Goal: Task Accomplishment & Management: Complete application form

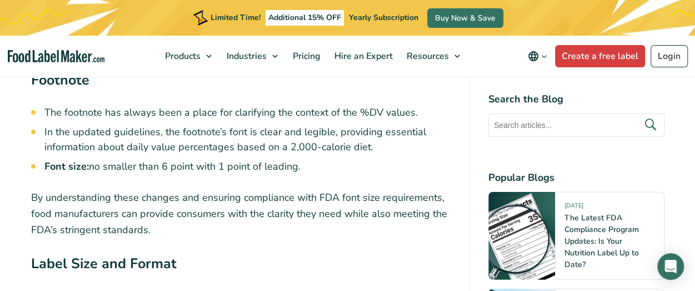
scroll to position [3635, 0]
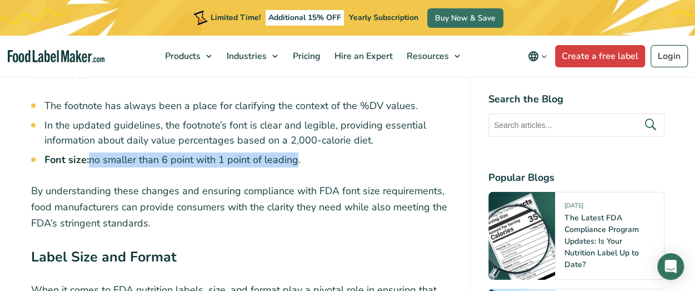
drag, startPoint x: 90, startPoint y: 166, endPoint x: 297, endPoint y: 165, distance: 206.8
click at [297, 165] on li "Font size: no smaller than 6 point with 1 point of leading." at bounding box center [248, 159] width 408 height 15
drag, startPoint x: 45, startPoint y: 158, endPoint x: 311, endPoint y: 165, distance: 266.4
click at [311, 165] on li "Font size: no smaller than 6 point with 1 point of leading." at bounding box center [248, 159] width 408 height 15
copy li "Font size: no smaller than 6 point with 1 point of leading."
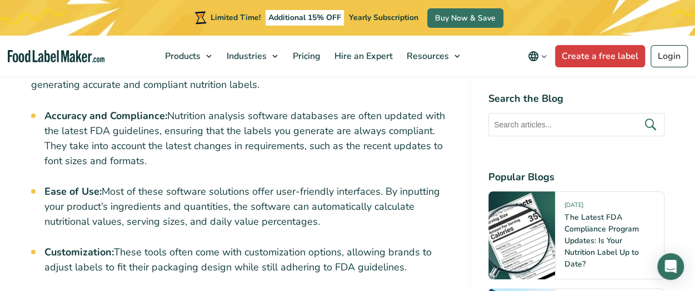
scroll to position [4221, 0]
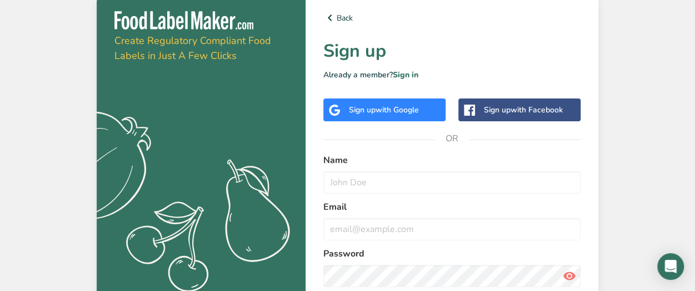
scroll to position [82, 0]
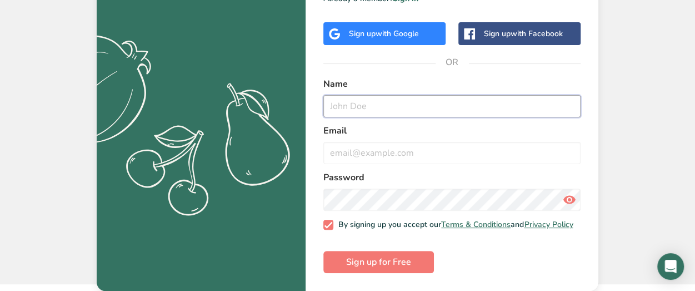
click at [330, 95] on input "text" at bounding box center [452, 106] width 257 height 22
type input "hg"
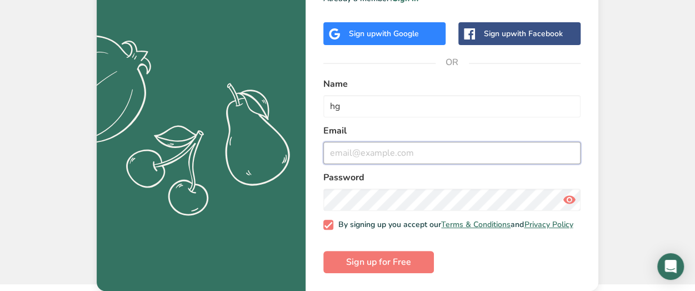
click at [355, 149] on input "email" at bounding box center [452, 153] width 257 height 22
type input "avinindra23@gmail.com"
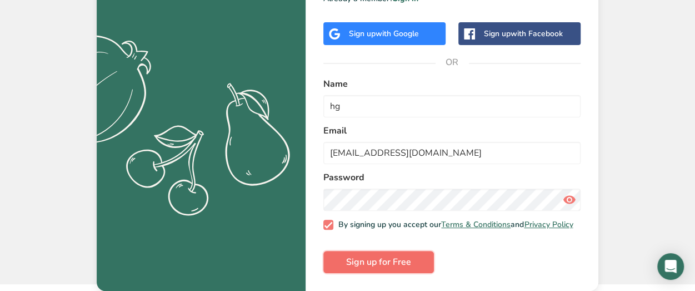
click at [385, 270] on button "Sign up for Free" at bounding box center [379, 262] width 111 height 22
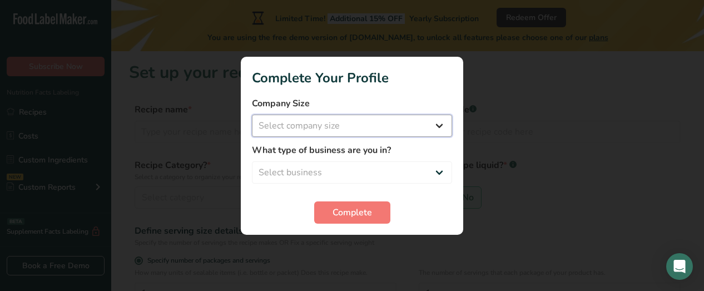
click at [381, 127] on select "Select company size Fewer than 10 Employees 10 to 50 Employees 51 to 500 Employ…" at bounding box center [352, 126] width 200 height 22
select select "1"
click at [252, 115] on select "Select company size Fewer than 10 Employees 10 to 50 Employees 51 to 500 Employ…" at bounding box center [352, 126] width 200 height 22
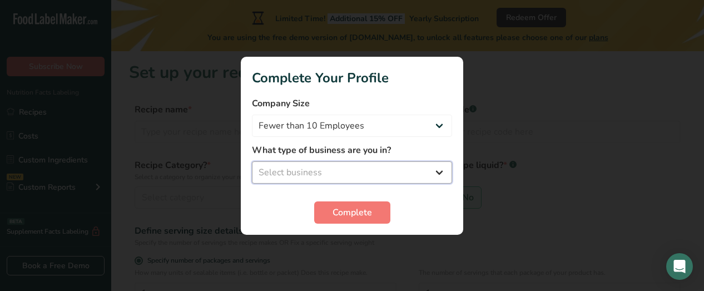
click at [351, 167] on select "Select business Packaged Food Manufacturer Restaurant & Cafe Bakery Meal Plans …" at bounding box center [352, 172] width 200 height 22
select select "8"
click at [252, 161] on select "Select business Packaged Food Manufacturer Restaurant & Cafe Bakery Meal Plans …" at bounding box center [352, 172] width 200 height 22
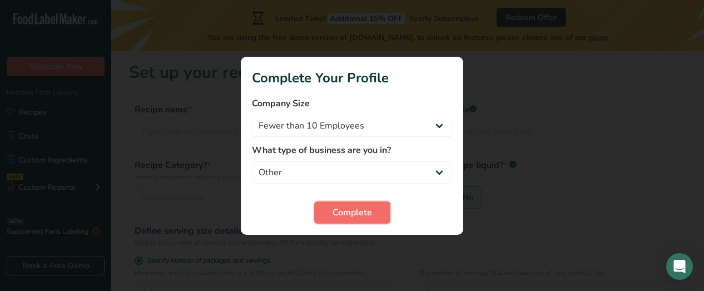
click at [342, 213] on span "Complete" at bounding box center [351, 212] width 39 height 13
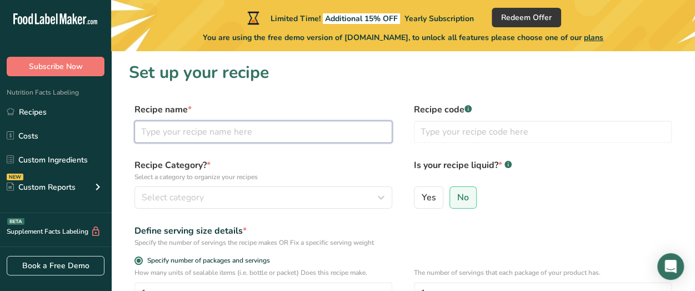
click at [245, 130] on input "text" at bounding box center [264, 132] width 258 height 22
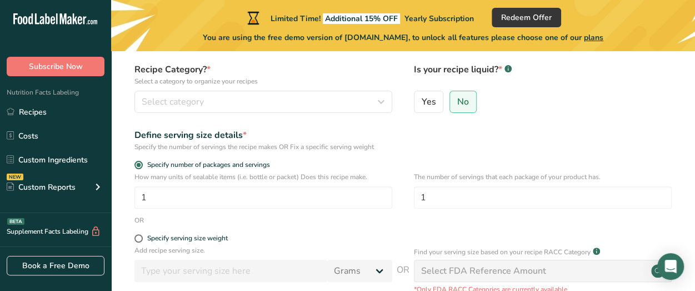
scroll to position [138, 0]
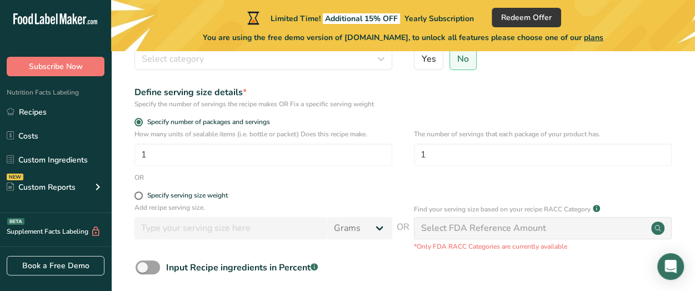
type input "wsw"
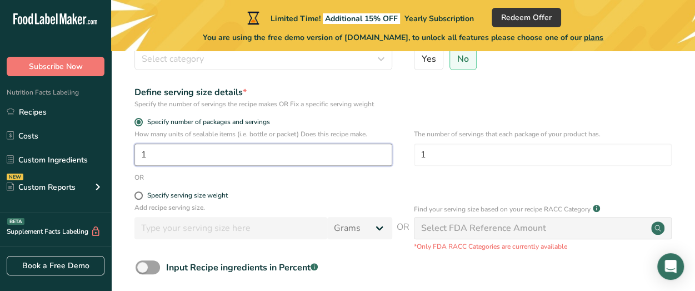
click at [221, 157] on input "1" at bounding box center [264, 154] width 258 height 22
type input "67"
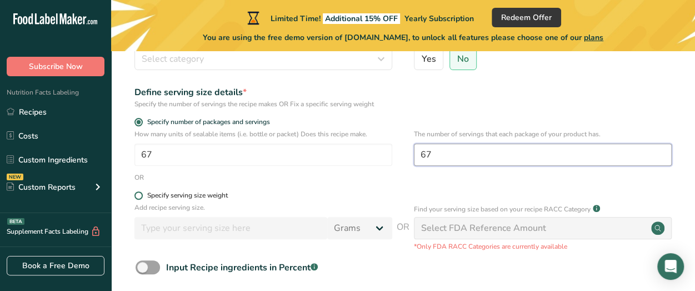
type input "67"
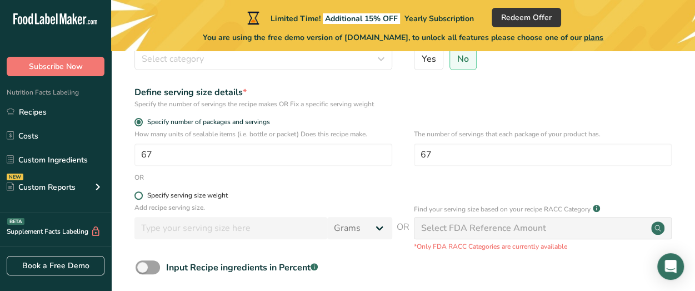
click at [142, 194] on span at bounding box center [139, 195] width 8 height 8
click at [142, 194] on input "Specify serving size weight" at bounding box center [138, 195] width 7 height 7
radio input "true"
radio input "false"
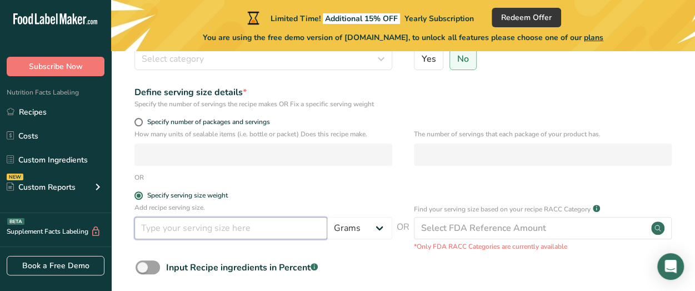
click at [243, 230] on input "number" at bounding box center [231, 228] width 193 height 22
type input "15"
click at [375, 232] on select "Grams kg mg mcg lb oz l mL fl oz tbsp tsp cup qt gallon" at bounding box center [359, 228] width 65 height 22
select select "17"
click at [327, 217] on select "Grams kg mg mcg lb oz l mL fl oz tbsp tsp cup qt gallon" at bounding box center [359, 228] width 65 height 22
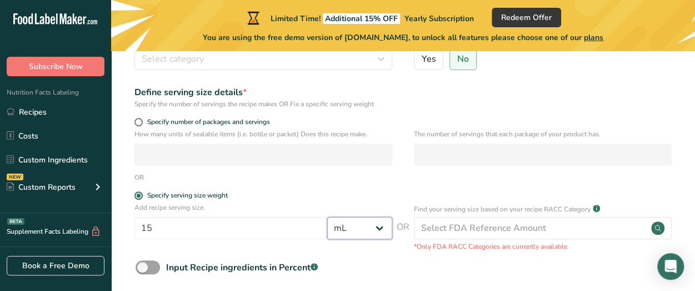
select select "22"
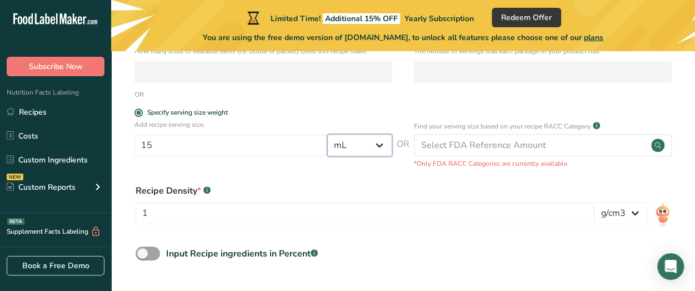
scroll to position [222, 0]
click at [634, 214] on select "lb/ft3 g/cm3" at bounding box center [621, 212] width 54 height 22
click at [594, 201] on select "lb/ft3 g/cm3" at bounding box center [621, 212] width 54 height 22
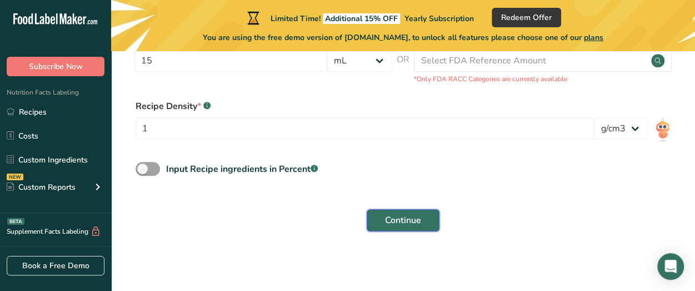
click at [396, 220] on span "Continue" at bounding box center [403, 219] width 36 height 13
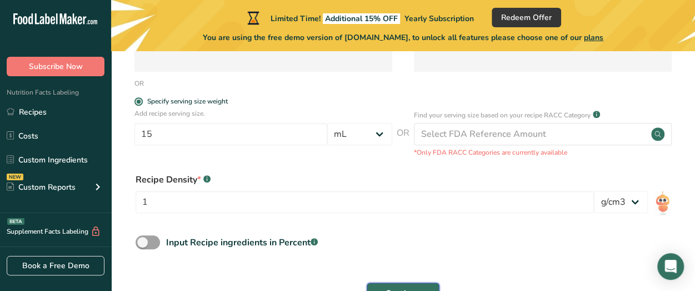
scroll to position [245, 0]
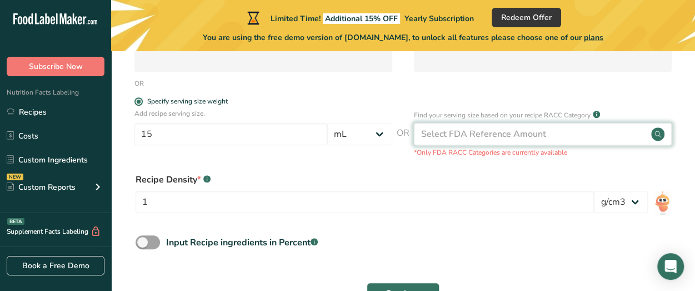
click at [463, 139] on div "Select FDA Reference Amount" at bounding box center [483, 133] width 125 height 13
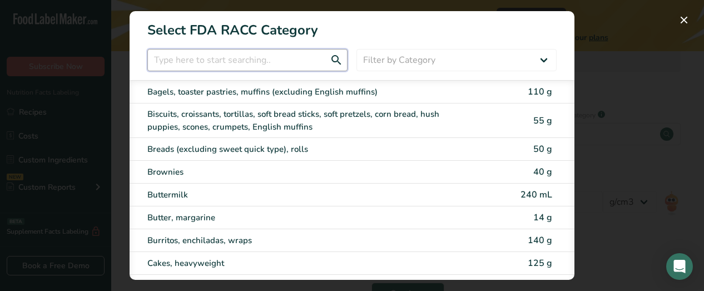
click at [297, 58] on input "RACC Category Selection Modal" at bounding box center [247, 60] width 200 height 22
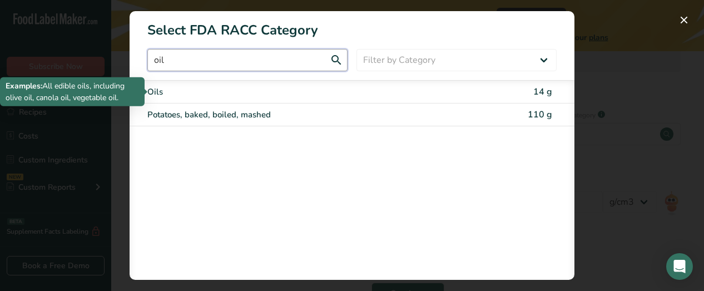
type input "oil"
click at [181, 89] on div "Oils" at bounding box center [305, 92] width 316 height 13
type input "14"
select select "0"
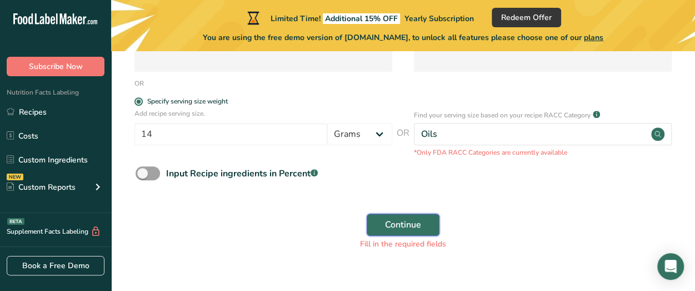
click at [398, 234] on button "Continue" at bounding box center [403, 224] width 73 height 22
click at [417, 220] on span "Continue" at bounding box center [403, 224] width 36 height 13
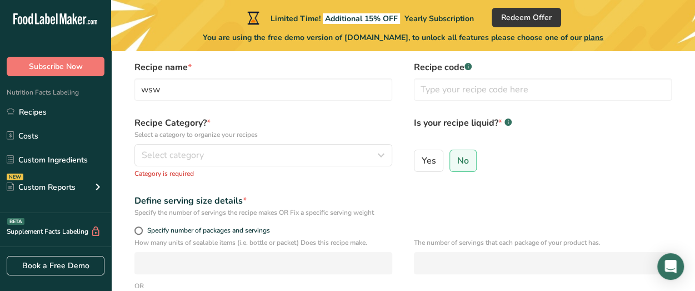
scroll to position [41, 0]
click at [430, 161] on span "Yes" at bounding box center [429, 161] width 14 height 11
click at [422, 161] on input "Yes" at bounding box center [418, 161] width 7 height 7
radio input "true"
radio input "false"
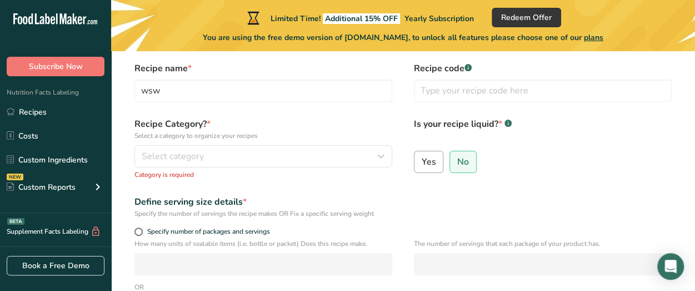
select select "22"
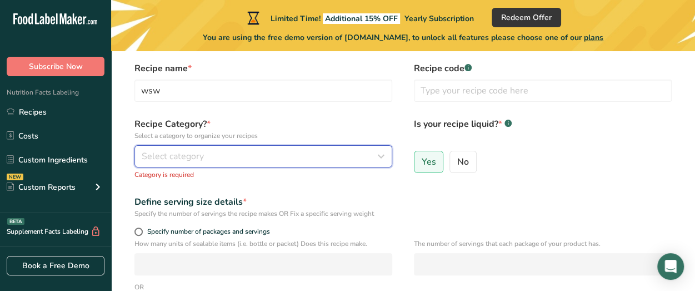
click at [365, 160] on div "Select category" at bounding box center [260, 156] width 237 height 13
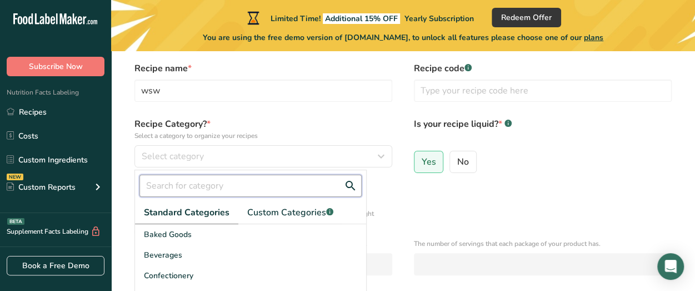
click at [198, 183] on input "text" at bounding box center [251, 186] width 222 height 22
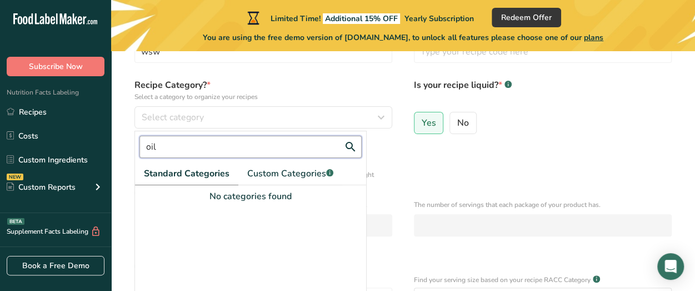
scroll to position [80, 0]
type input "o"
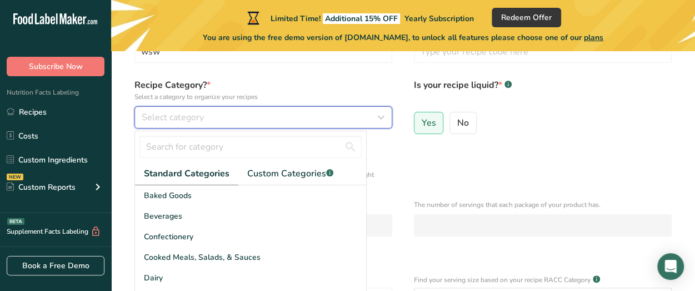
click at [177, 116] on span "Select category" at bounding box center [173, 117] width 62 height 13
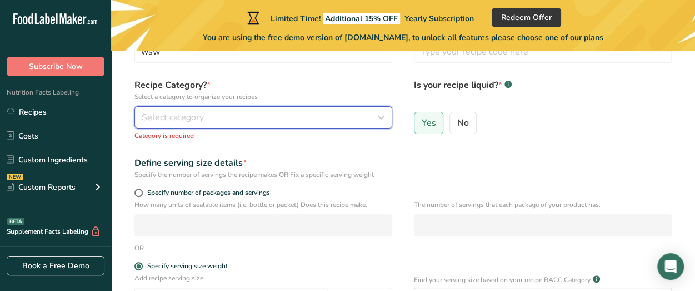
click at [177, 116] on span "Select category" at bounding box center [173, 117] width 62 height 13
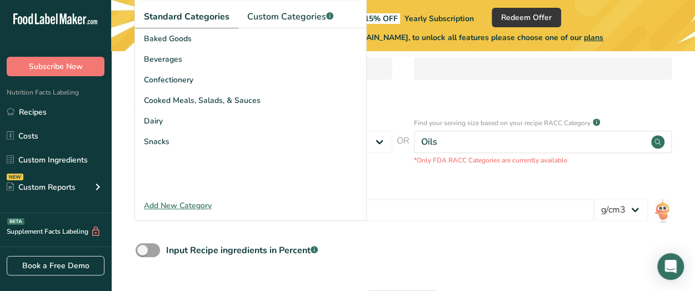
scroll to position [237, 0]
click at [185, 206] on div "Add New Category" at bounding box center [250, 206] width 231 height 12
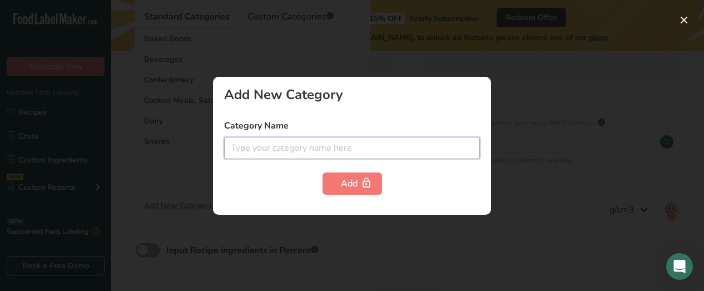
click at [306, 150] on input "text" at bounding box center [352, 148] width 256 height 22
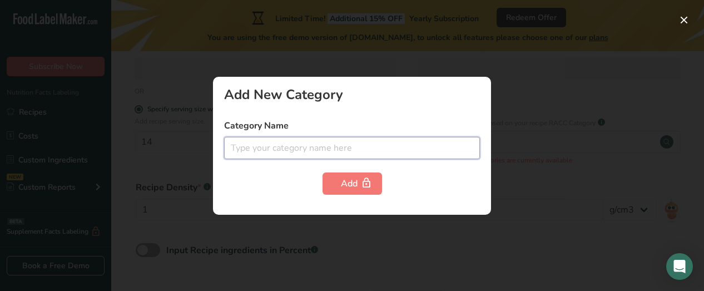
type input "p"
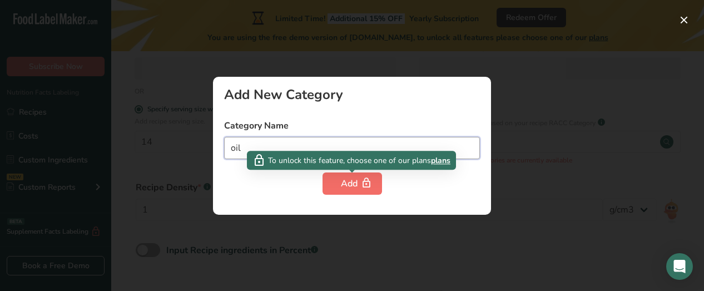
type input "oil"
click at [346, 174] on button "Add" at bounding box center [351, 183] width 59 height 22
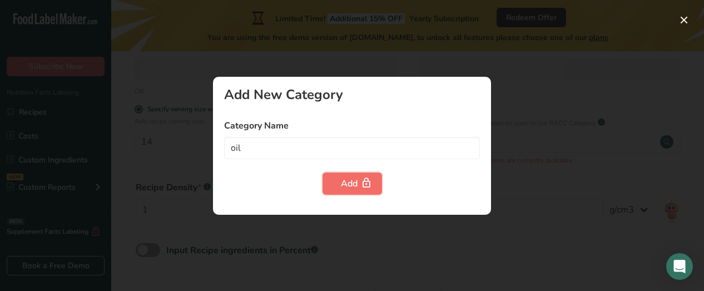
click at [345, 186] on div "Add" at bounding box center [352, 183] width 23 height 13
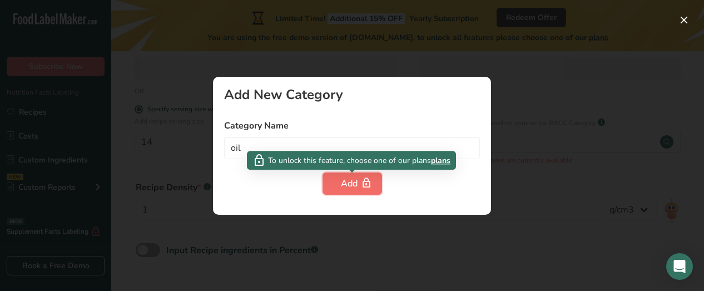
click at [345, 186] on div "Add" at bounding box center [352, 183] width 23 height 13
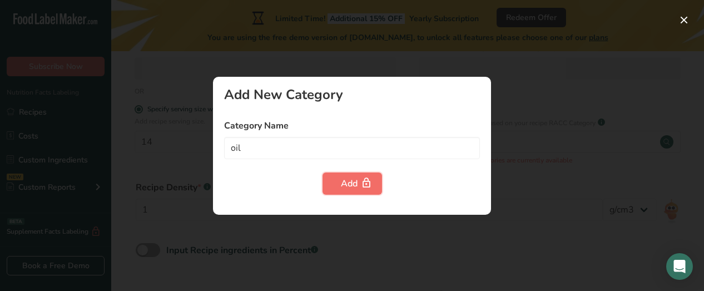
click at [345, 186] on div "Add" at bounding box center [352, 183] width 23 height 13
click at [568, 123] on div at bounding box center [352, 145] width 704 height 291
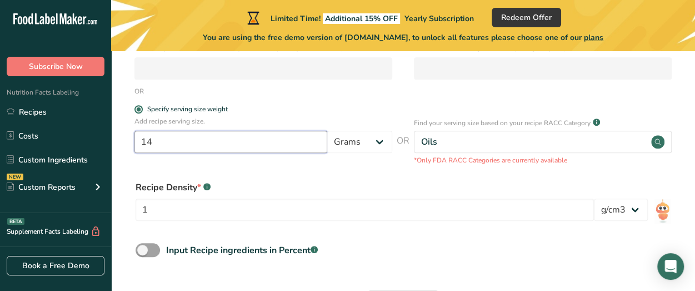
click at [246, 136] on input "14" at bounding box center [231, 142] width 193 height 22
click at [384, 146] on select "Grams kg mg mcg lb oz l mL fl oz tbsp tsp cup qt gallon" at bounding box center [359, 142] width 65 height 22
click at [386, 143] on select "Grams kg mg mcg lb oz l mL fl oz tbsp tsp cup qt gallon" at bounding box center [359, 142] width 65 height 22
click at [382, 143] on select "Grams kg mg mcg lb oz l mL fl oz tbsp tsp cup qt gallon" at bounding box center [359, 142] width 65 height 22
click at [327, 131] on select "Grams kg mg mcg lb oz l mL fl oz tbsp tsp cup qt gallon" at bounding box center [359, 142] width 65 height 22
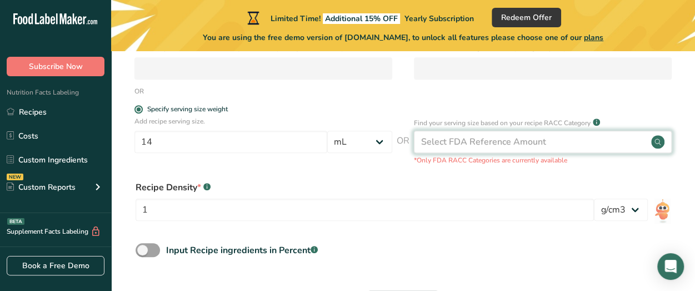
click at [475, 141] on div "Select FDA Reference Amount" at bounding box center [483, 141] width 125 height 13
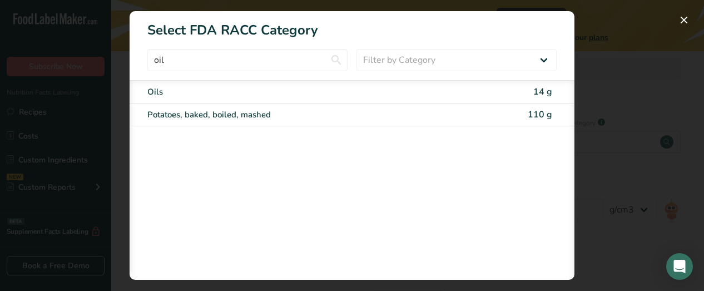
click at [508, 92] on div "Oils" at bounding box center [332, 92] width 371 height 13
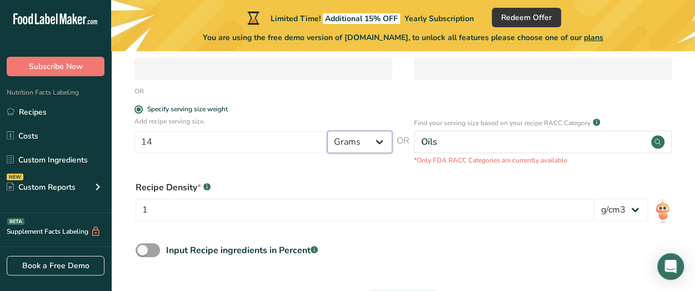
click at [381, 143] on select "Grams kg mg mcg lb oz l mL fl oz tbsp tsp cup qt gallon" at bounding box center [359, 142] width 65 height 22
select select "17"
click at [327, 131] on select "Grams kg mg mcg lb oz l mL fl oz tbsp tsp cup qt gallon" at bounding box center [359, 142] width 65 height 22
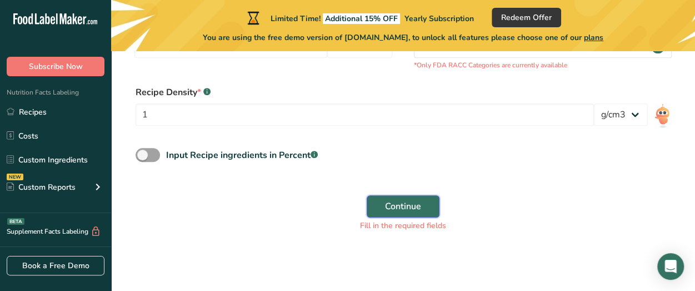
click at [416, 211] on span "Continue" at bounding box center [403, 206] width 36 height 13
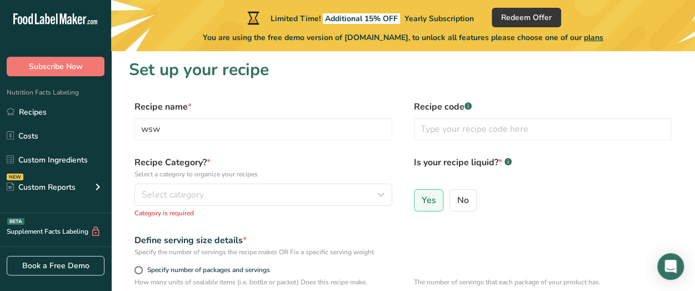
scroll to position [2, 0]
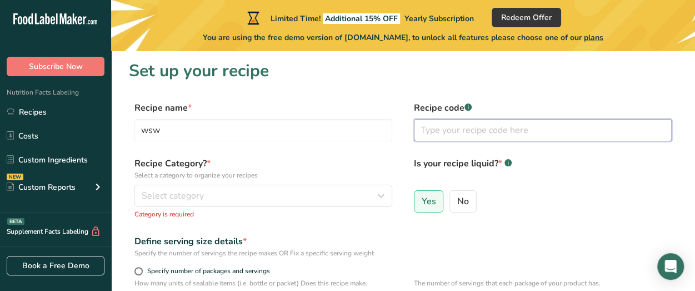
click at [438, 128] on input "text" at bounding box center [543, 130] width 258 height 22
type input "kkj"
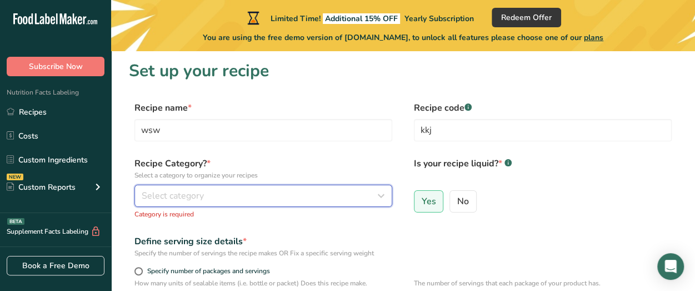
click at [285, 193] on div "Select category" at bounding box center [260, 195] width 237 height 13
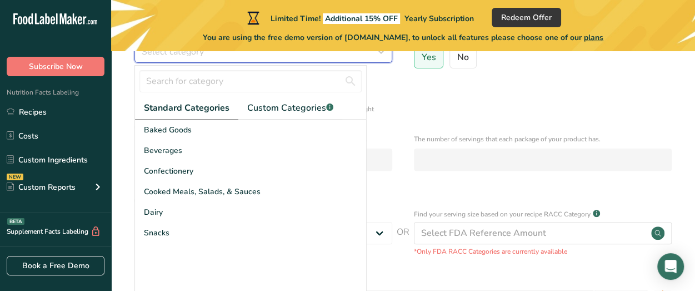
scroll to position [146, 0]
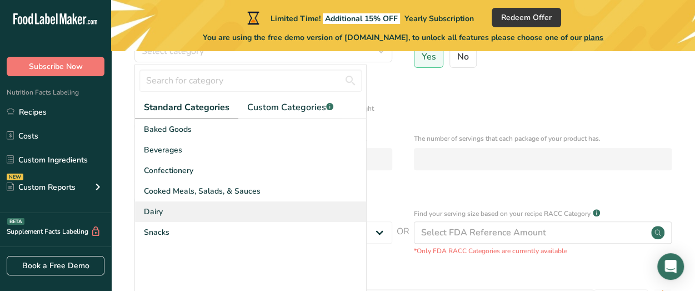
click at [212, 211] on div "Dairy" at bounding box center [250, 211] width 231 height 21
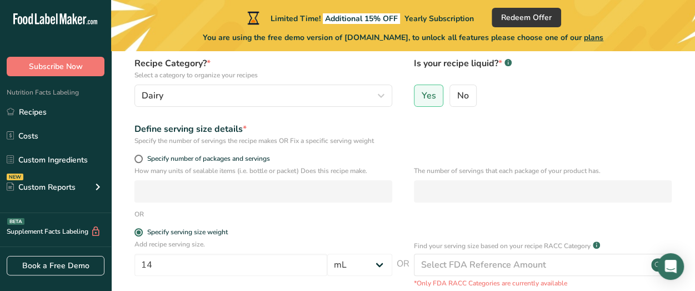
scroll to position [103, 0]
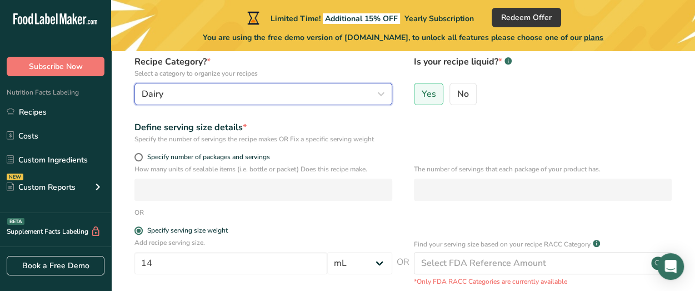
click at [293, 85] on button "Dairy" at bounding box center [264, 94] width 258 height 22
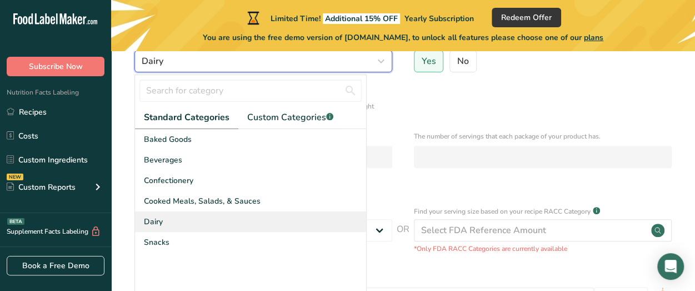
scroll to position [142, 0]
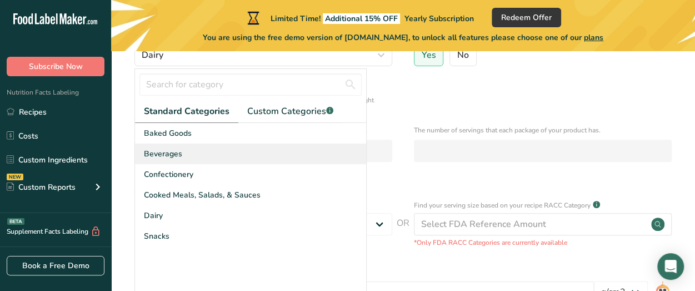
click at [176, 152] on span "Beverages" at bounding box center [163, 154] width 38 height 12
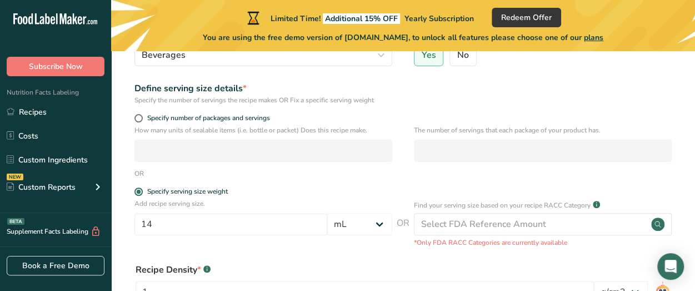
scroll to position [320, 0]
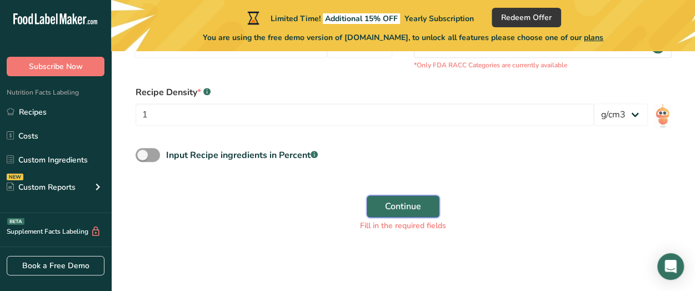
click at [390, 203] on span "Continue" at bounding box center [403, 206] width 36 height 13
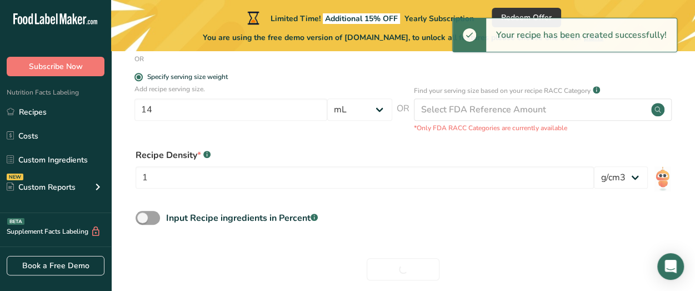
scroll to position [306, 0]
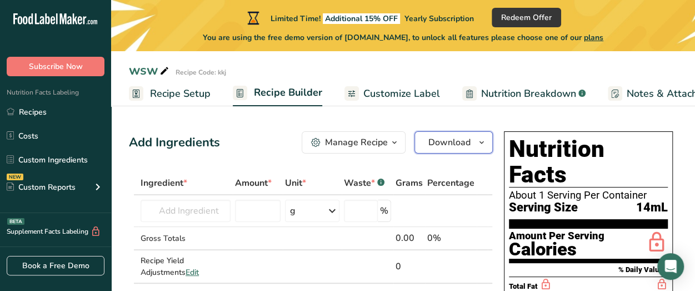
click at [450, 149] on button "Download" at bounding box center [454, 142] width 78 height 22
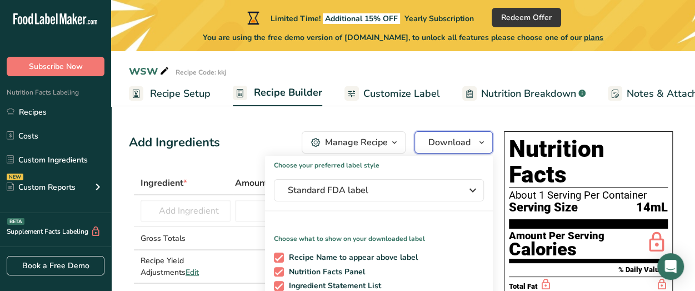
scroll to position [172, 0]
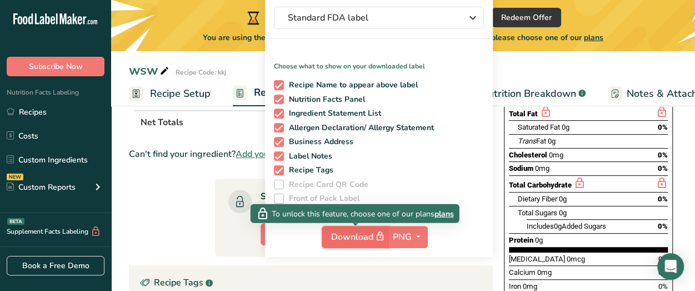
click at [364, 243] on span "Download" at bounding box center [359, 237] width 56 height 14
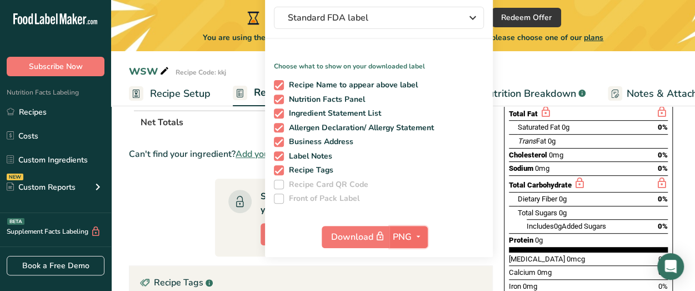
click at [406, 236] on span "PNG" at bounding box center [402, 236] width 19 height 13
click at [407, 258] on link "PNG" at bounding box center [410, 259] width 36 height 18
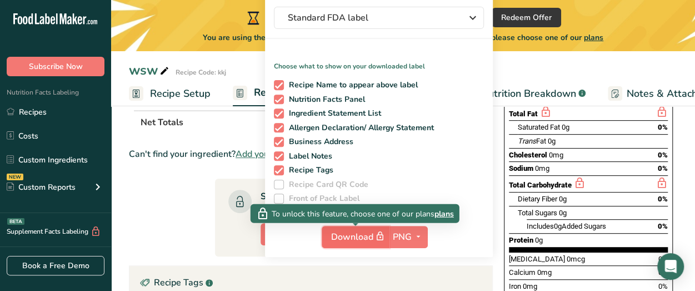
click at [356, 241] on span "Download" at bounding box center [359, 237] width 56 height 14
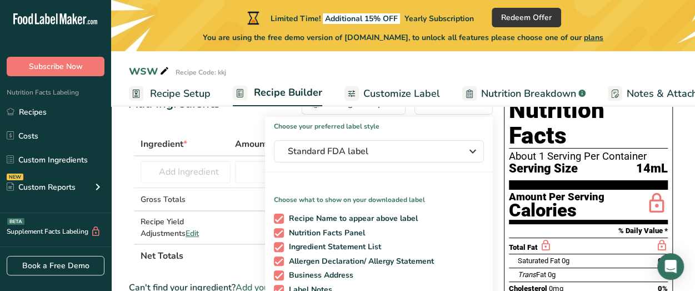
scroll to position [0, 0]
